Goal: Task Accomplishment & Management: Manage account settings

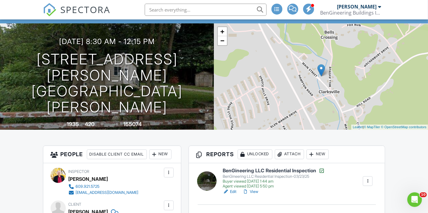
scroll to position [34, 0]
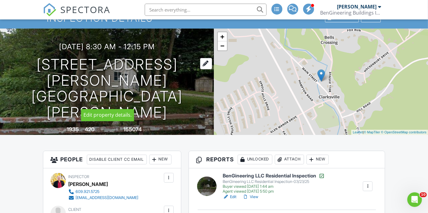
click at [202, 69] on div at bounding box center [206, 63] width 12 height 11
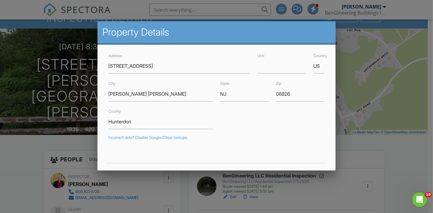
click at [325, 47] on div "Address 173 Main St Unit Country US City Glen Gardner State NJ Zip 08826 County…" at bounding box center [216, 185] width 238 height 281
click at [356, 47] on div at bounding box center [216, 103] width 433 height 267
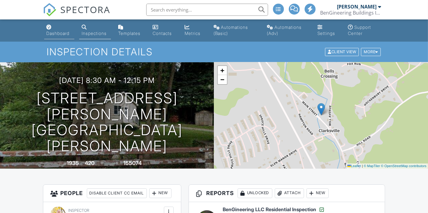
click at [46, 24] on link "Dashboard" at bounding box center [59, 30] width 30 height 17
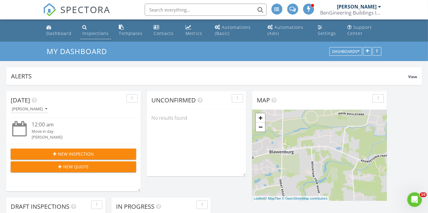
click at [96, 34] on div "Inspections" at bounding box center [95, 33] width 26 height 6
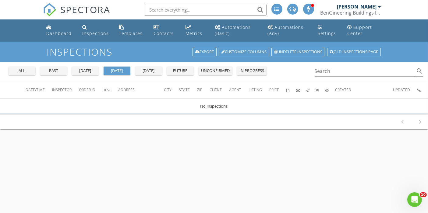
click at [56, 70] on div "past" at bounding box center [54, 71] width 22 height 6
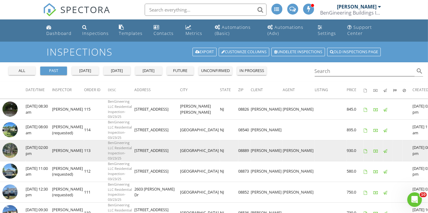
click at [148, 151] on td "14 Whitehouse Ave" at bounding box center [157, 151] width 46 height 21
drag, startPoint x: 129, startPoint y: 151, endPoint x: 168, endPoint y: 150, distance: 38.9
click at [168, 150] on td "14 Whitehouse Ave" at bounding box center [157, 151] width 46 height 21
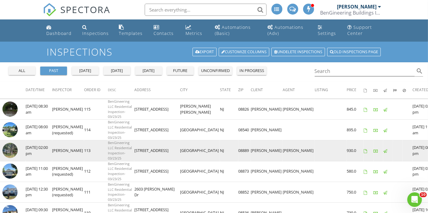
copy td "14 Whitehouse Ave"
click at [10, 154] on img at bounding box center [9, 150] width 15 height 15
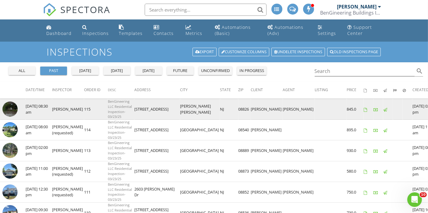
click at [12, 109] on img at bounding box center [9, 109] width 15 height 15
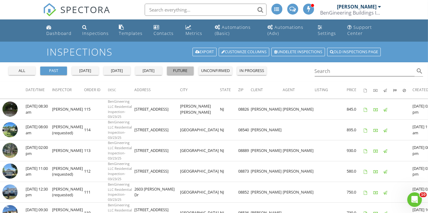
click at [176, 70] on div "future" at bounding box center [180, 71] width 22 height 6
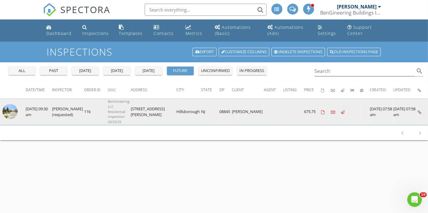
click at [7, 109] on img at bounding box center [9, 111] width 15 height 15
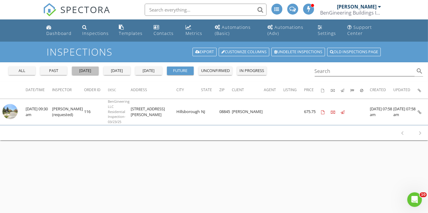
click at [93, 72] on div "yesterday" at bounding box center [85, 71] width 22 height 6
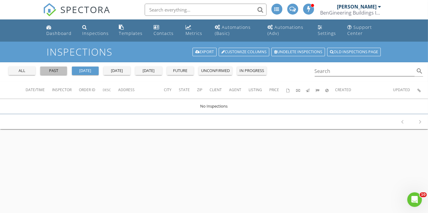
click at [58, 71] on div "past" at bounding box center [54, 71] width 22 height 6
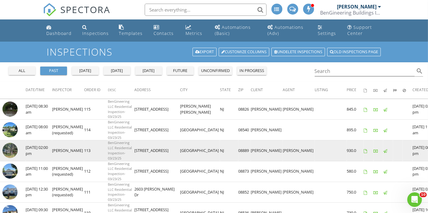
click at [12, 150] on img at bounding box center [9, 150] width 15 height 15
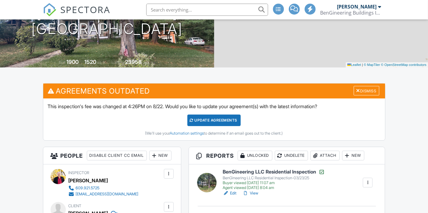
click at [328, 151] on div "Attach" at bounding box center [324, 156] width 29 height 10
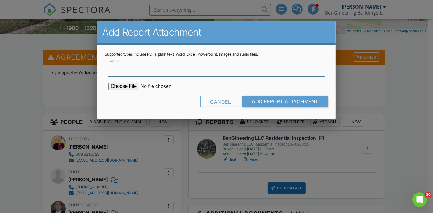
click at [162, 70] on input "Name" at bounding box center [216, 69] width 216 height 15
type input "Radon Test Report"
click at [133, 86] on input "file" at bounding box center [159, 86] width 103 height 7
type input "C:\fakepath\Radon Test Report 2025-08-21_14 Whitehouse Ave, Readington Twp, NJ …"
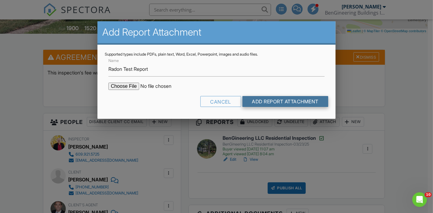
click at [261, 103] on input "Add Report Attachment" at bounding box center [285, 101] width 86 height 11
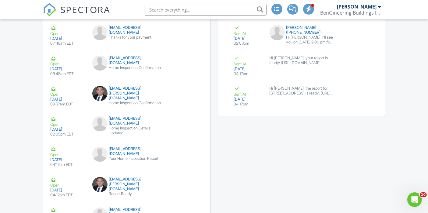
scroll to position [1047, 0]
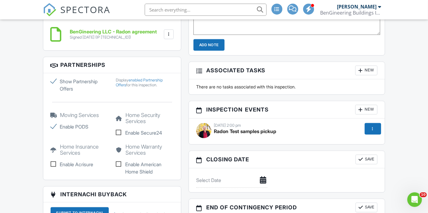
scroll to position [607, 0]
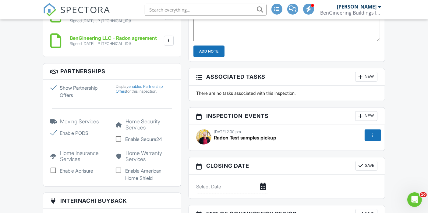
click at [51, 137] on label "Enable PODS" at bounding box center [80, 133] width 58 height 7
checkbox input "false"
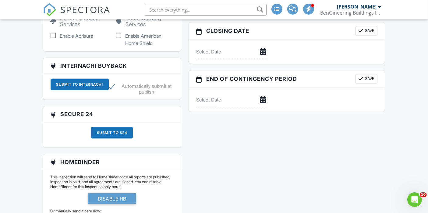
scroll to position [574, 0]
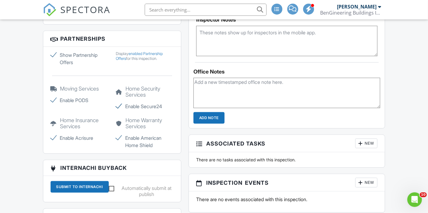
click at [55, 63] on label "Show Partnership Offers" at bounding box center [80, 58] width 58 height 15
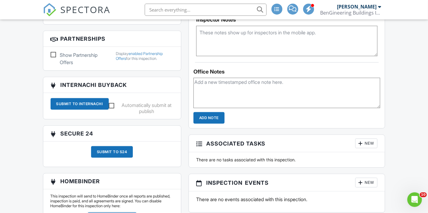
click at [53, 63] on label "Show Partnership Offers" at bounding box center [80, 58] width 58 height 15
click at [53, 58] on input "Show Partnership Offers" at bounding box center [53, 56] width 4 height 4
checkbox input "true"
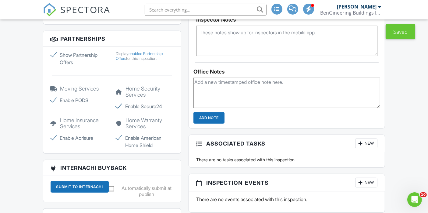
click at [56, 104] on label "Enable PODS" at bounding box center [80, 100] width 58 height 7
checkbox input "false"
click at [55, 142] on label "Enable Acrisure" at bounding box center [80, 137] width 58 height 7
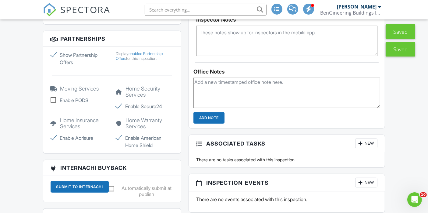
checkbox input "false"
click at [117, 144] on label "Enable American Home Shield" at bounding box center [145, 141] width 58 height 15
checkbox input "false"
click at [122, 110] on label "Enable Secure24" at bounding box center [145, 106] width 58 height 7
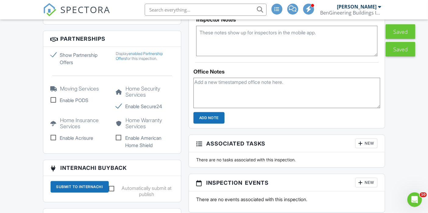
checkbox input "false"
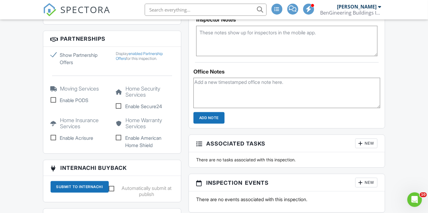
click at [53, 61] on label "Show Partnership Offers" at bounding box center [80, 58] width 58 height 15
checkbox input "false"
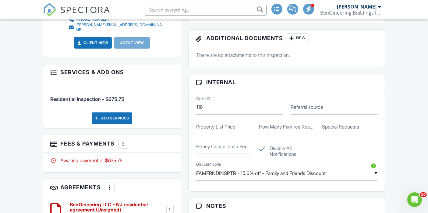
scroll to position [304, 0]
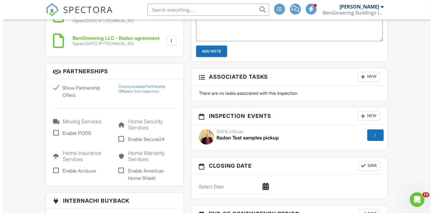
scroll to position [675, 0]
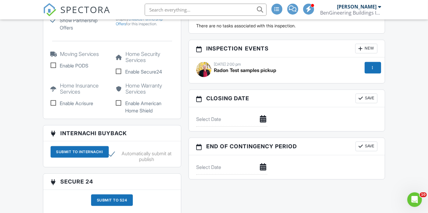
click at [374, 66] on div at bounding box center [372, 68] width 6 height 6
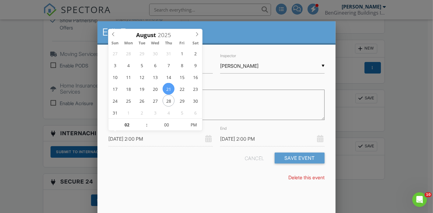
click at [197, 138] on input "[DATE] 2:00 PM" at bounding box center [160, 139] width 104 height 15
type input "08/25/2025 2:00 PM"
type input "01"
type input "55"
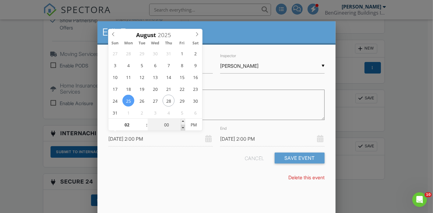
type input "08/25/2025 1:55 PM"
click at [183, 127] on span at bounding box center [183, 128] width 4 height 6
type input "08/25/2025 1:55 PM"
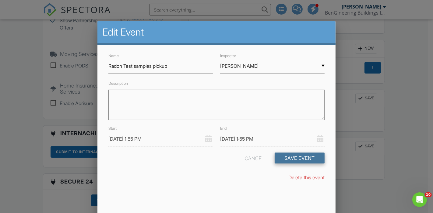
click at [289, 159] on button "Save Event" at bounding box center [299, 158] width 50 height 11
click at [260, 136] on input "08/25/2025 1:55 PM" at bounding box center [272, 139] width 104 height 15
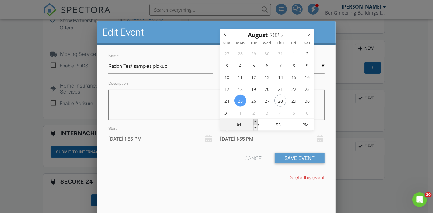
type input "02"
type input "08/25/2025 2:55 PM"
click at [254, 120] on span at bounding box center [255, 122] width 4 height 6
type input "03"
type input "00"
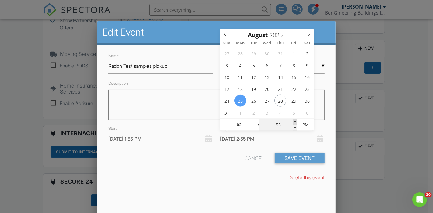
type input "08/25/2025 3:00 PM"
click at [294, 122] on span at bounding box center [295, 122] width 4 height 6
click at [242, 125] on input "03" at bounding box center [238, 125] width 37 height 12
type input "02"
type input "08/25/2025 2:00 PM"
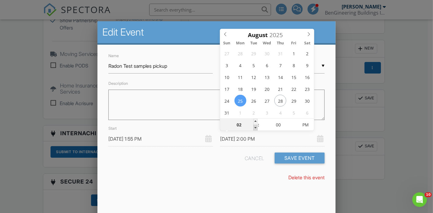
click at [254, 126] on span at bounding box center [255, 128] width 4 height 6
click at [174, 137] on input "08/25/2025 1:55 PM" at bounding box center [160, 139] width 104 height 15
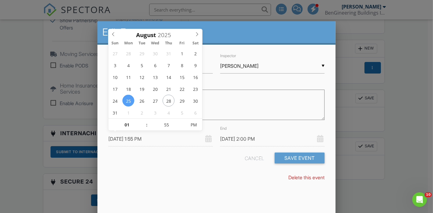
click at [145, 137] on input "08/25/2025 1:55 PM" at bounding box center [160, 139] width 104 height 15
click at [169, 125] on input "55" at bounding box center [166, 125] width 37 height 12
type input "02"
type input "00"
type input "08/25/2025 2:00 PM"
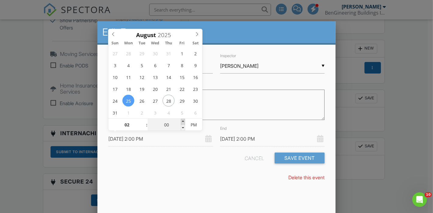
click at [181, 122] on span at bounding box center [183, 122] width 4 height 6
type input "08/25/2025 2:05 PM"
type input "01"
type input "[DATE] 1:00 PM"
click at [144, 126] on span at bounding box center [143, 128] width 4 height 6
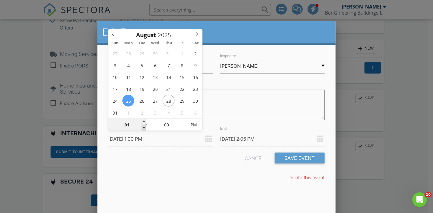
type input "[DATE] 1:05 PM"
click at [168, 145] on input "[DATE] 1:00 PM" at bounding box center [160, 139] width 104 height 15
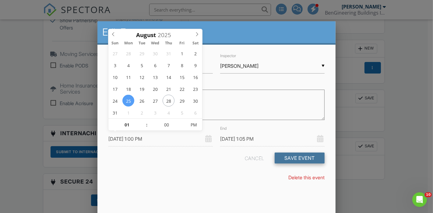
click at [297, 158] on button "Save Event" at bounding box center [299, 158] width 50 height 11
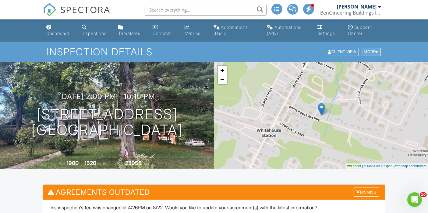
click at [375, 52] on div at bounding box center [376, 52] width 3 height 4
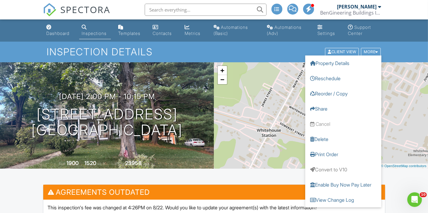
click at [407, 42] on div "Inspection Details Client View More Property Details Reschedule Reorder / Copy …" at bounding box center [214, 52] width 428 height 20
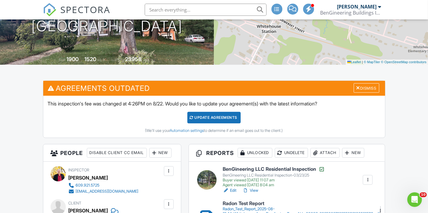
scroll to position [101, 0]
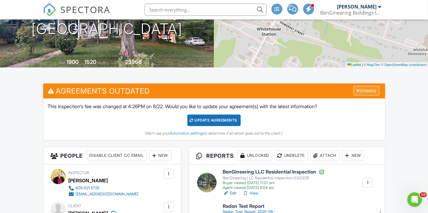
click at [372, 91] on div "Dismiss" at bounding box center [366, 90] width 26 height 9
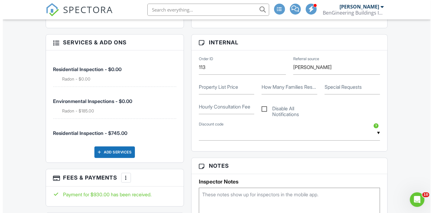
scroll to position [304, 0]
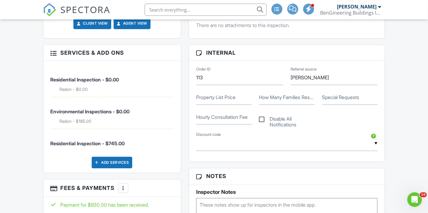
click at [120, 169] on div "Add Services" at bounding box center [112, 163] width 40 height 12
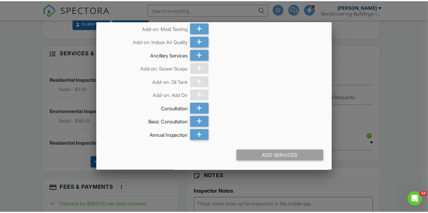
scroll to position [298, 0]
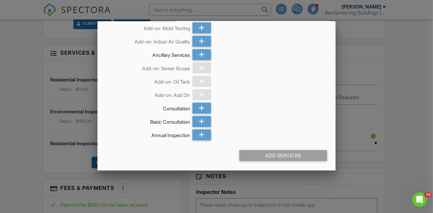
click at [401, 85] on div at bounding box center [216, 103] width 433 height 267
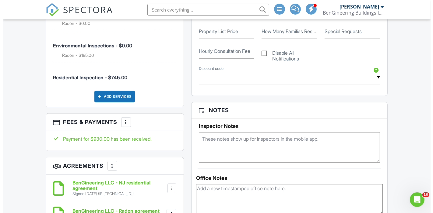
scroll to position [372, 0]
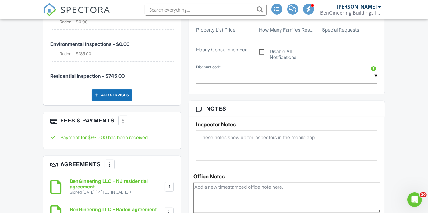
click at [124, 124] on div at bounding box center [123, 121] width 6 height 6
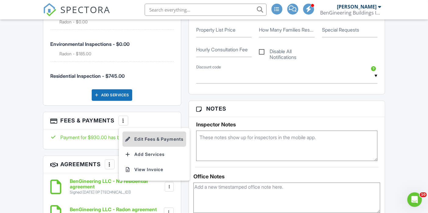
click at [136, 145] on li "Edit Fees & Payments" at bounding box center [154, 139] width 64 height 15
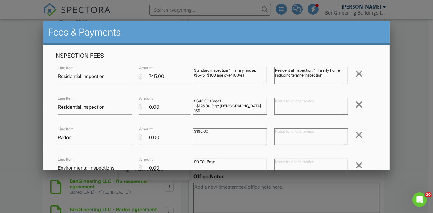
click at [355, 136] on div at bounding box center [358, 135] width 7 height 10
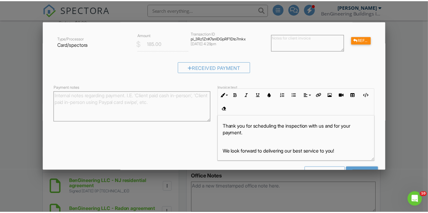
scroll to position [214, 0]
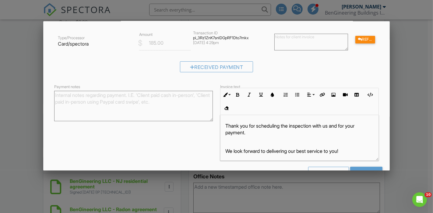
click at [407, 141] on div at bounding box center [216, 103] width 433 height 267
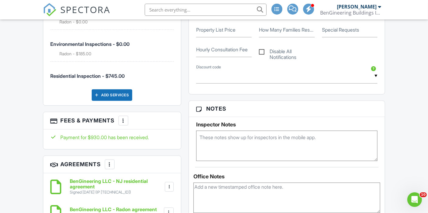
click at [262, 51] on label "Disable All Notifications" at bounding box center [287, 53] width 56 height 8
click at [262, 51] on input "Disable All Notifications" at bounding box center [261, 49] width 4 height 4
checkbox input "true"
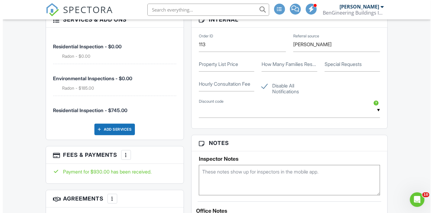
scroll to position [437, 0]
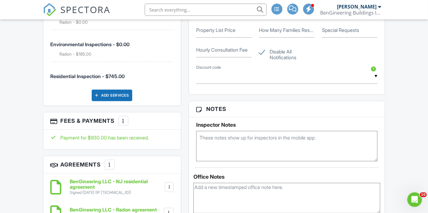
click at [125, 124] on div at bounding box center [123, 121] width 6 height 6
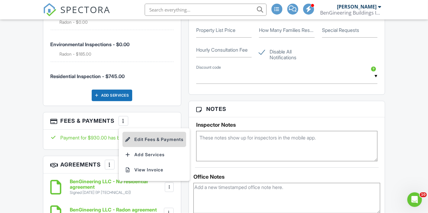
click at [137, 145] on li "Edit Fees & Payments" at bounding box center [154, 139] width 64 height 15
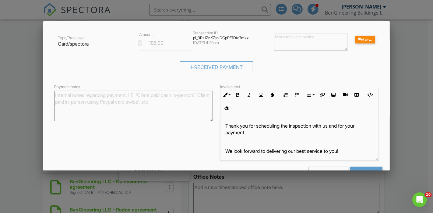
scroll to position [0, 0]
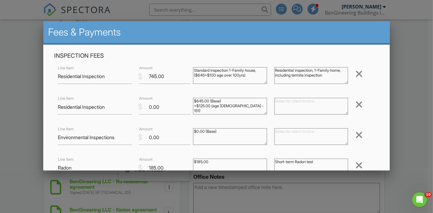
click at [356, 106] on div at bounding box center [358, 105] width 7 height 10
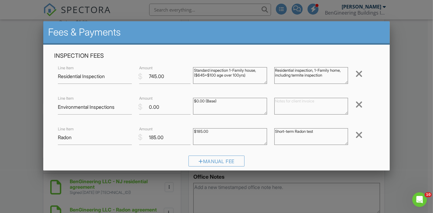
click at [356, 106] on div at bounding box center [358, 105] width 7 height 10
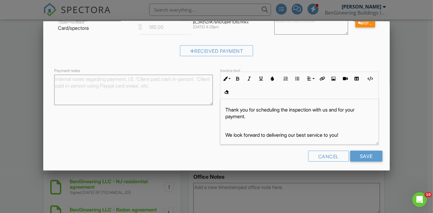
scroll to position [1, 0]
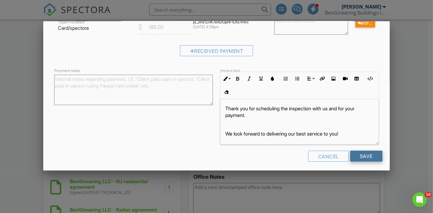
click at [357, 155] on input "Save" at bounding box center [366, 156] width 32 height 11
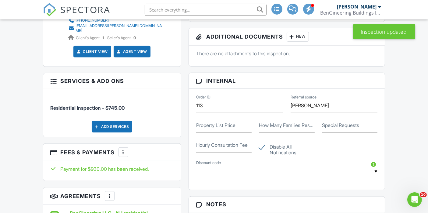
click at [260, 145] on label "Disable All Notifications" at bounding box center [287, 148] width 56 height 8
checkbox input "false"
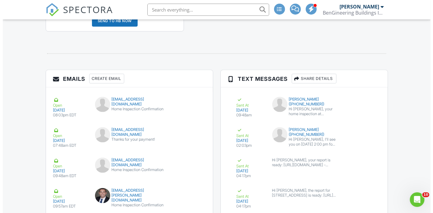
scroll to position [881, 0]
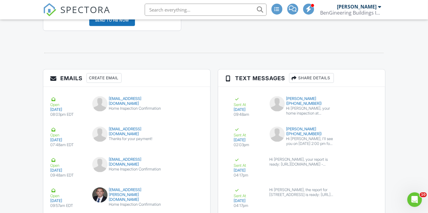
click at [108, 83] on div "Create Email" at bounding box center [103, 78] width 35 height 10
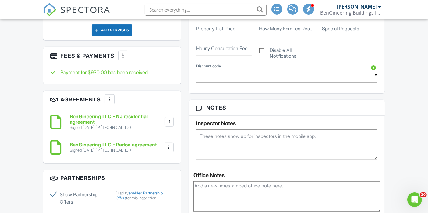
scroll to position [341, 0]
